Goal: Complete application form: Complete application form

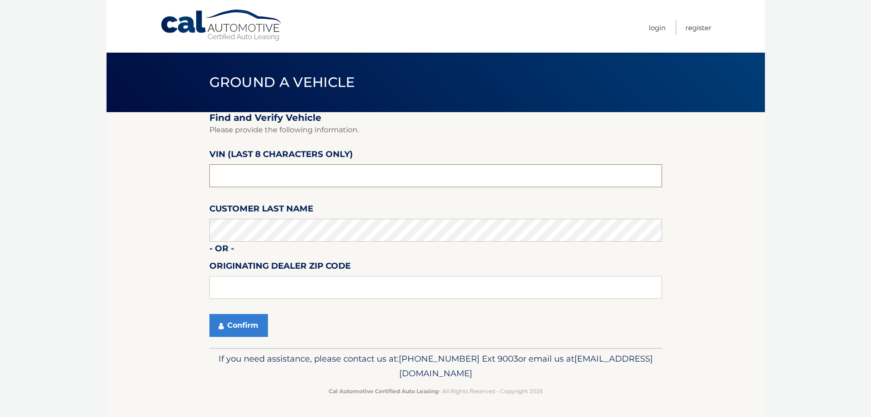
drag, startPoint x: 0, startPoint y: 0, endPoint x: 366, endPoint y: 173, distance: 404.7
click at [366, 173] on input "text" at bounding box center [435, 175] width 453 height 23
type input "NC219441"
click at [236, 327] on button "Confirm" at bounding box center [238, 325] width 59 height 23
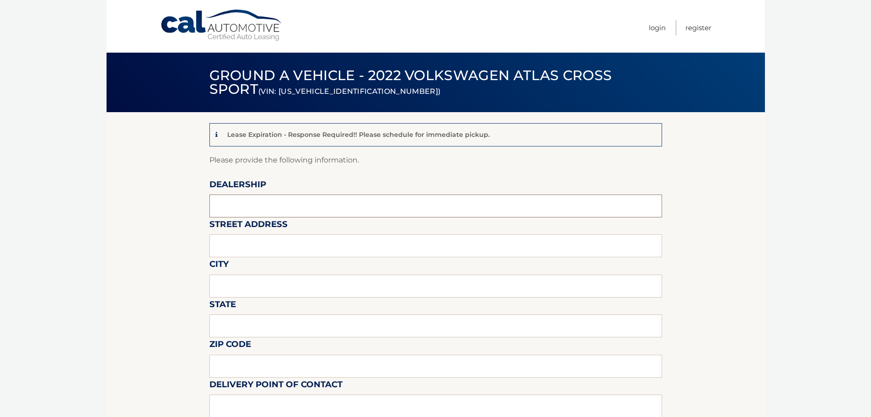
click at [295, 207] on input "text" at bounding box center [435, 205] width 453 height 23
type input "[PERSON_NAME] VOLVO CARS COCONUT CREEK"
type input "[STREET_ADDRESS]"
type input "[GEOGRAPHIC_DATA]"
type input "FL"
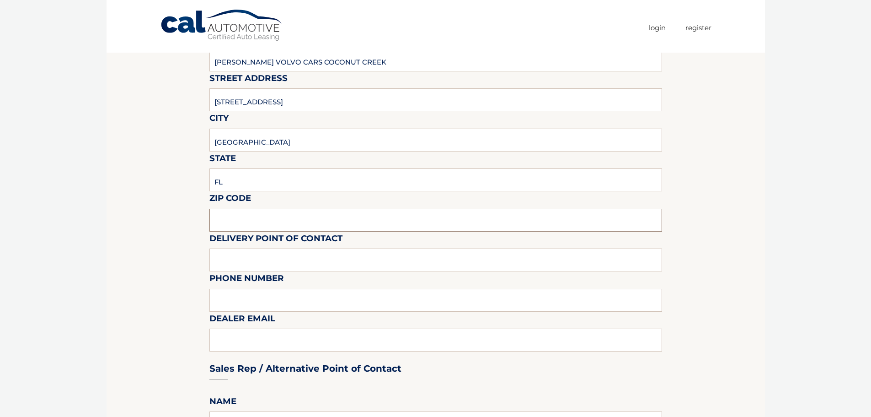
scroll to position [183, 0]
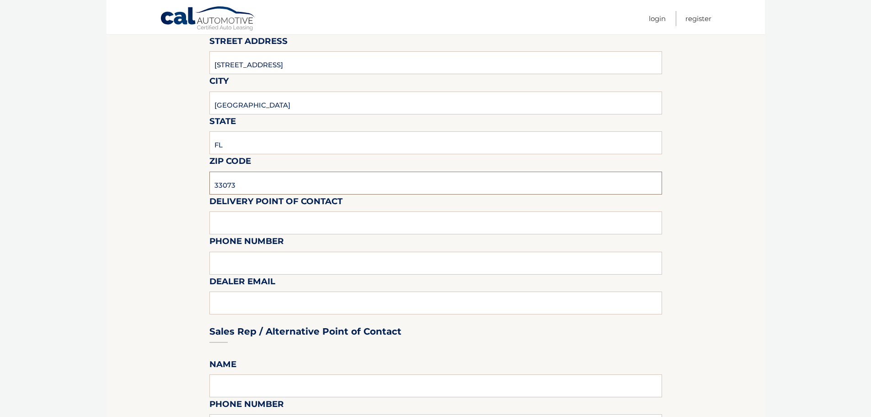
type input "33073"
type input "9"
type input "VOLVO SALES FRONT DESK"
type input "9545903760"
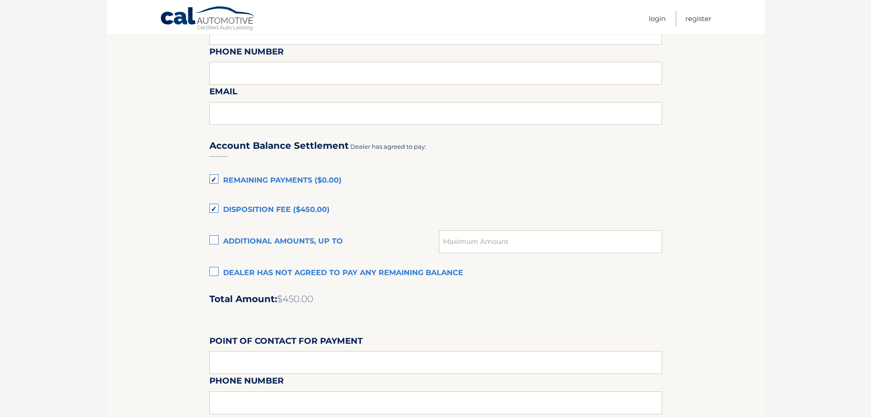
scroll to position [549, 0]
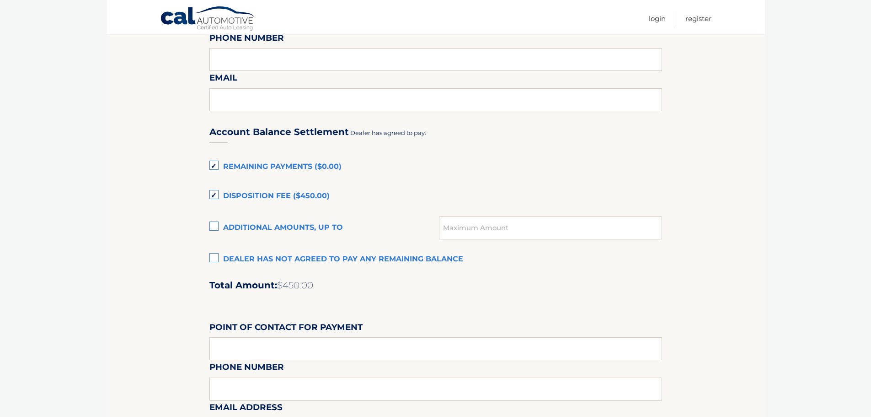
type input "[EMAIL_ADDRESS][DOMAIN_NAME]"
click at [215, 168] on label "Remaining Payments ($0.00)" at bounding box center [435, 167] width 453 height 18
click at [0, 0] on input "Remaining Payments ($0.00)" at bounding box center [0, 0] width 0 height 0
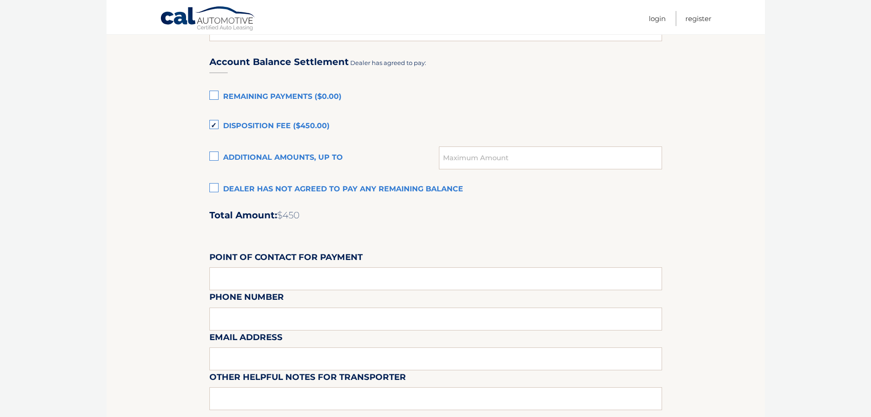
scroll to position [640, 0]
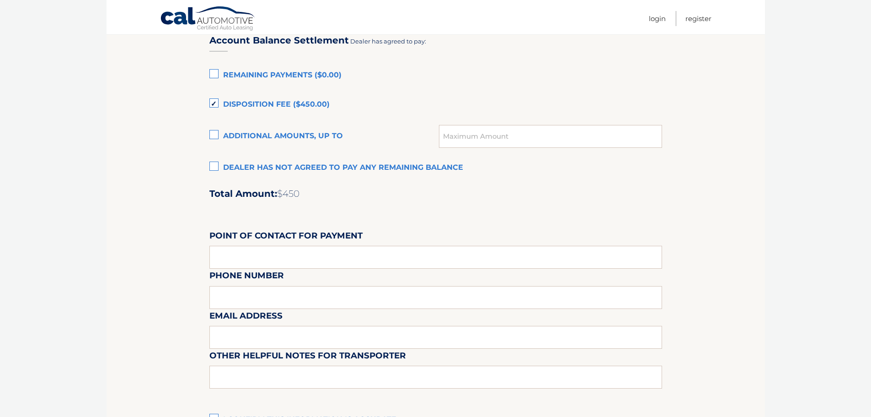
click at [214, 106] on label "Disposition Fee ($450.00)" at bounding box center [435, 105] width 453 height 18
click at [0, 0] on input "Disposition Fee ($450.00)" at bounding box center [0, 0] width 0 height 0
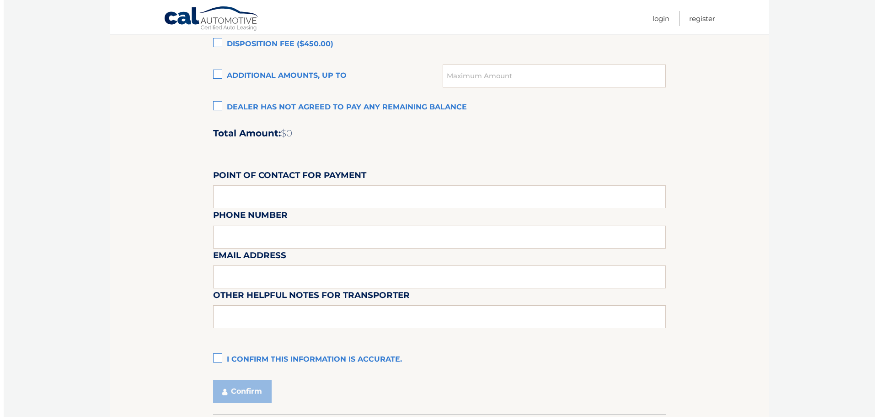
scroll to position [767, 0]
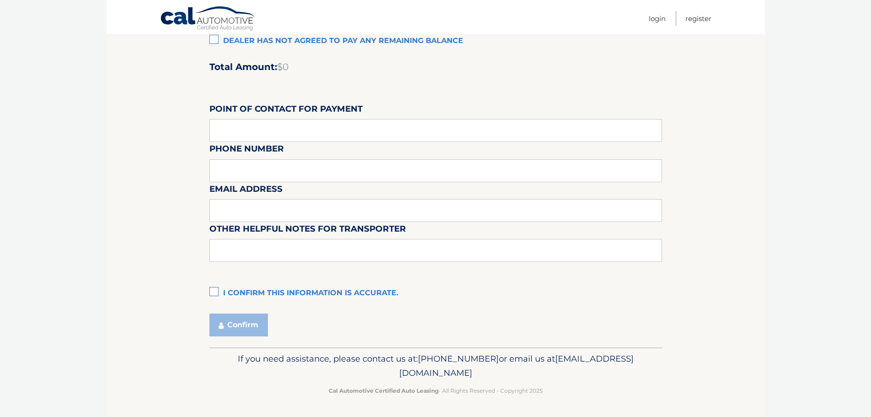
click at [215, 292] on label "I confirm this information is accurate." at bounding box center [435, 293] width 453 height 18
click at [0, 0] on input "I confirm this information is accurate." at bounding box center [0, 0] width 0 height 0
click at [232, 321] on button "Confirm" at bounding box center [238, 324] width 59 height 23
